Goal: Transaction & Acquisition: Purchase product/service

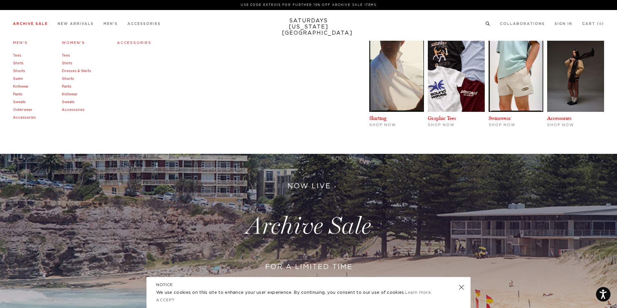
click at [37, 24] on link "Archive Sale" at bounding box center [30, 24] width 35 height 4
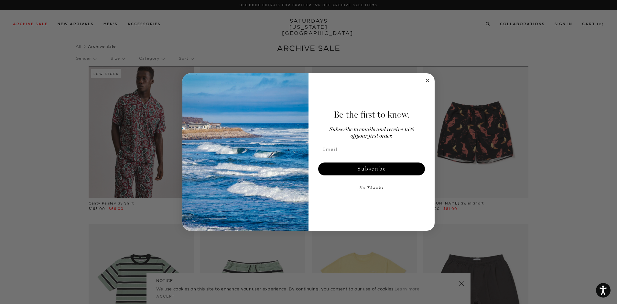
click at [428, 77] on circle "Close dialog" at bounding box center [427, 80] width 7 height 7
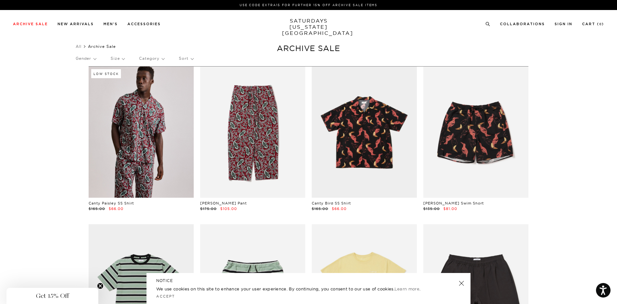
click at [461, 285] on link at bounding box center [461, 283] width 9 height 9
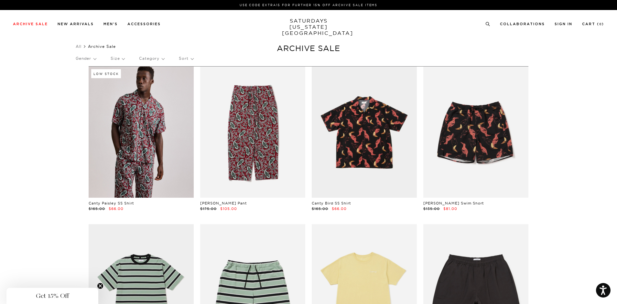
click at [188, 54] on p "Sort" at bounding box center [186, 58] width 14 height 15
click at [194, 97] on p "Price (Lowest-highest)" at bounding box center [203, 97] width 49 height 8
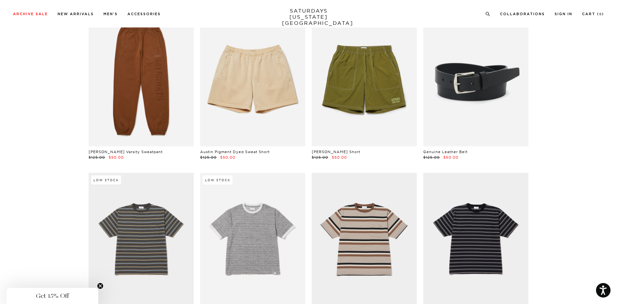
scroll to position [3233, 0]
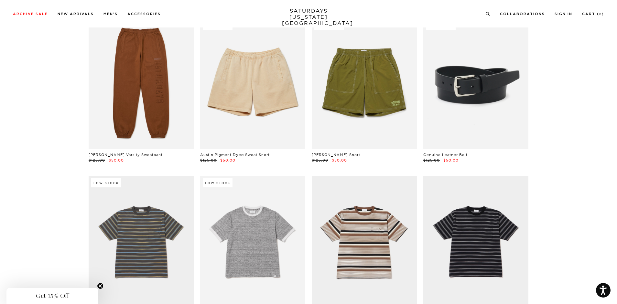
drag, startPoint x: 616, startPoint y: 70, endPoint x: 620, endPoint y: 78, distance: 10.0
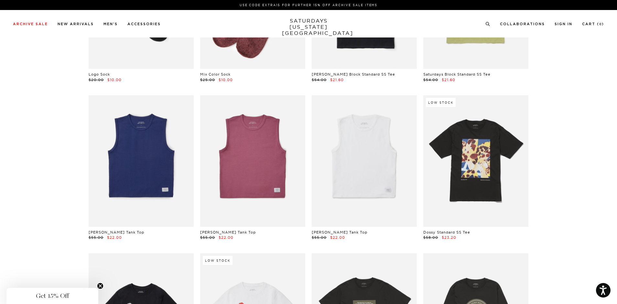
scroll to position [0, 0]
